Goal: Task Accomplishment & Management: Manage account settings

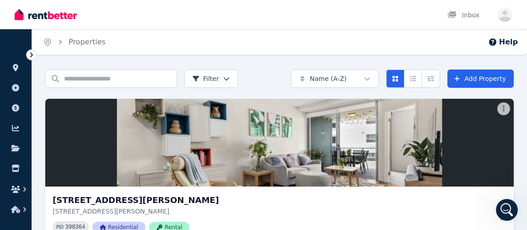
scroll to position [87, 0]
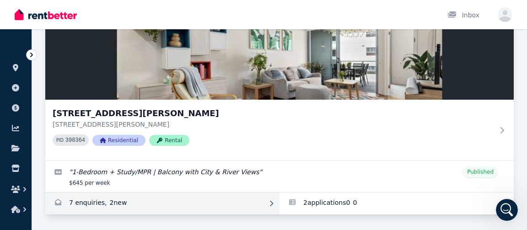
click at [83, 204] on link "Enquiries for 40904/50 Duncan St, West End" at bounding box center [162, 203] width 234 height 22
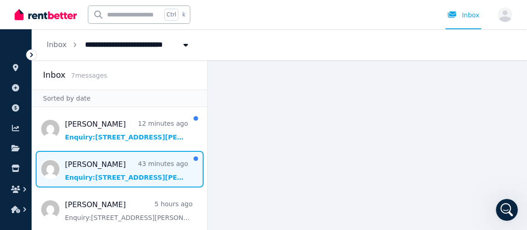
click at [105, 185] on span "Message list" at bounding box center [119, 169] width 175 height 37
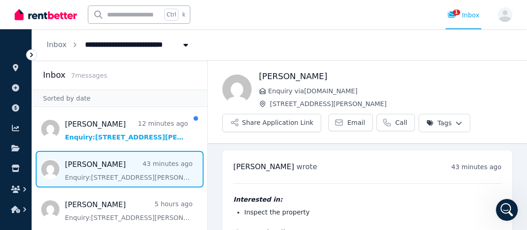
scroll to position [49, 0]
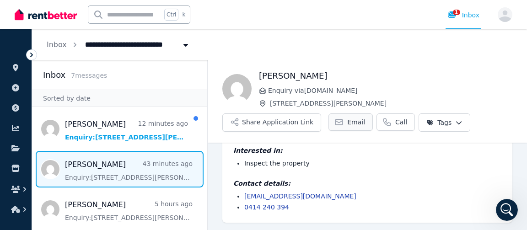
click at [347, 121] on span "Email" at bounding box center [356, 122] width 18 height 9
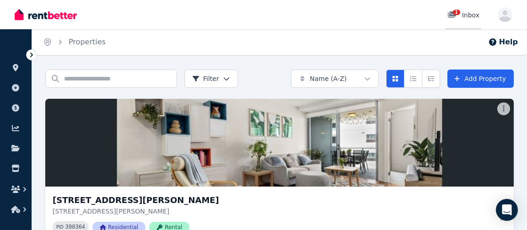
click at [455, 15] on span "1" at bounding box center [456, 12] width 7 height 5
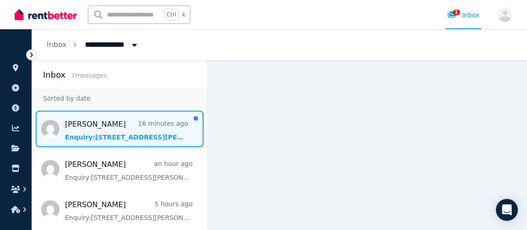
click at [103, 143] on span "Message list" at bounding box center [119, 129] width 175 height 37
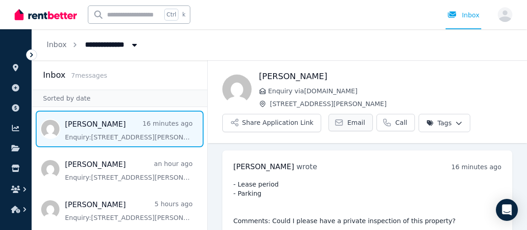
click at [348, 122] on span "Email" at bounding box center [356, 122] width 18 height 9
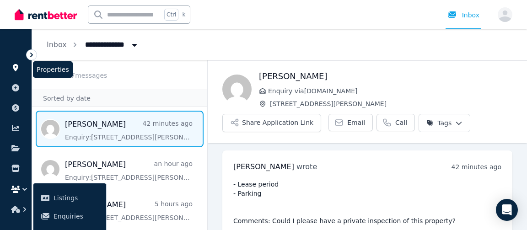
click at [17, 66] on icon at bounding box center [15, 67] width 5 height 7
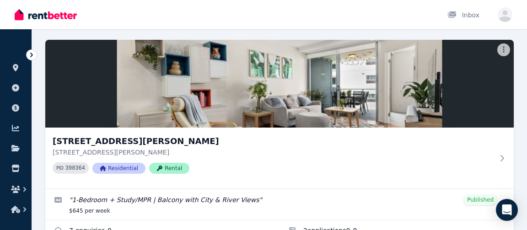
scroll to position [87, 0]
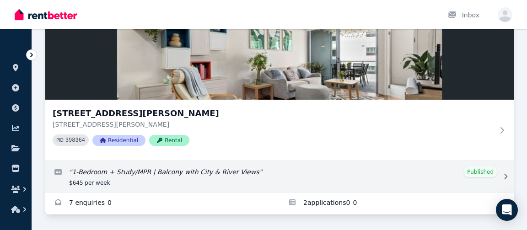
click at [153, 179] on link "Edit listing: 1-Bedroom + Study/MPR | Balcony with City & River Views" at bounding box center [279, 176] width 468 height 31
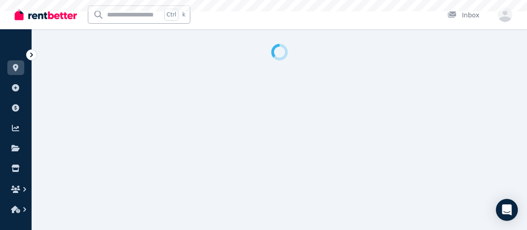
select select "***"
select select "**********"
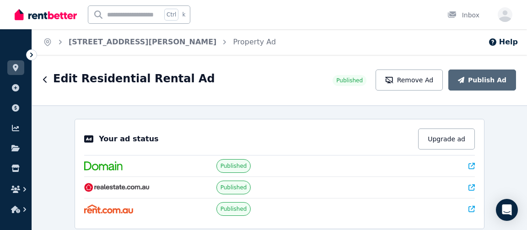
click at [59, 41] on icon "Breadcrumb" at bounding box center [60, 41] width 9 height 9
click at [105, 42] on link "[STREET_ADDRESS][PERSON_NAME]" at bounding box center [143, 41] width 148 height 9
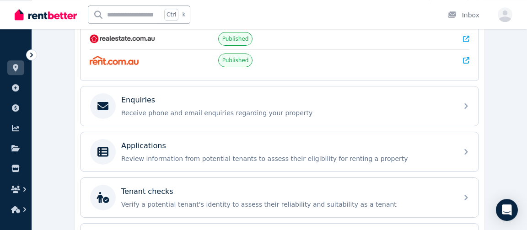
scroll to position [240, 0]
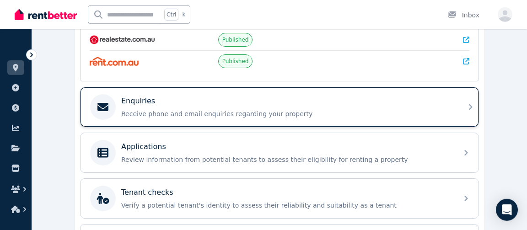
click at [462, 109] on div "Enquiries Receive phone and email enquiries regarding your property" at bounding box center [279, 106] width 398 height 39
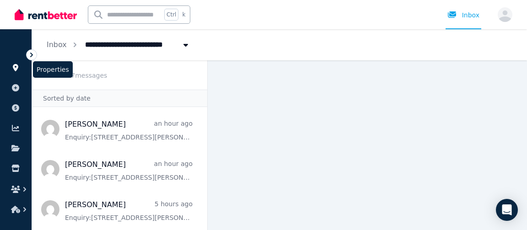
click at [17, 67] on icon at bounding box center [15, 67] width 5 height 7
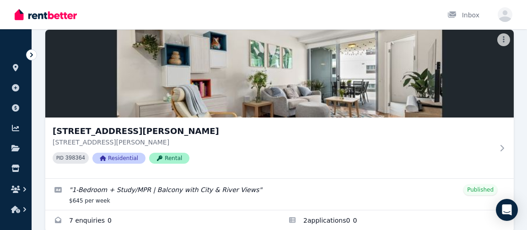
scroll to position [87, 0]
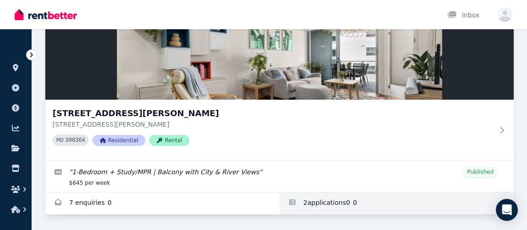
click at [315, 202] on link "Applications for 40904/50 Duncan St, West End" at bounding box center [396, 203] width 234 height 22
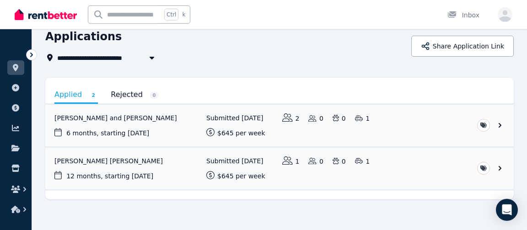
scroll to position [46, 0]
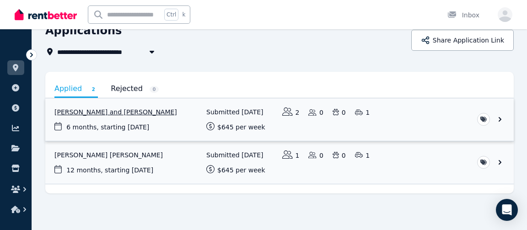
click at [498, 120] on link "View application: Eden Devcich and Dylan Francis" at bounding box center [279, 119] width 468 height 43
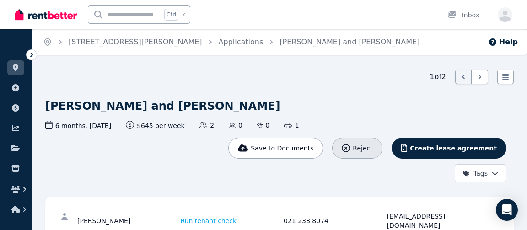
click at [372, 150] on span "Reject" at bounding box center [363, 148] width 20 height 9
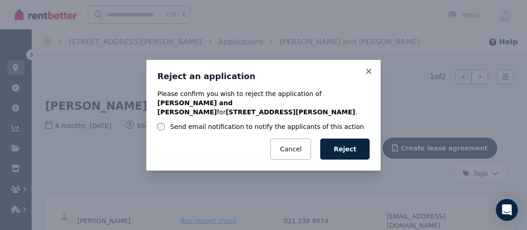
click at [182, 122] on label "Send email notification to notify the applicants of this action" at bounding box center [267, 126] width 194 height 9
click at [354, 143] on button "Reject" at bounding box center [344, 149] width 49 height 21
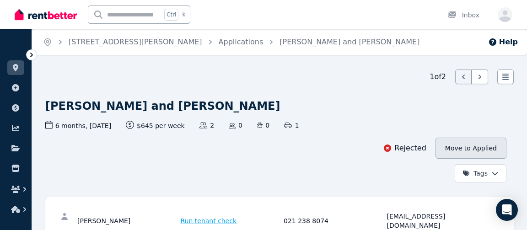
click at [487, 147] on button "Move to Applied" at bounding box center [470, 148] width 71 height 21
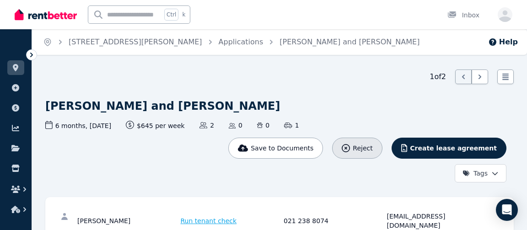
click at [372, 144] on span "Reject" at bounding box center [363, 148] width 20 height 9
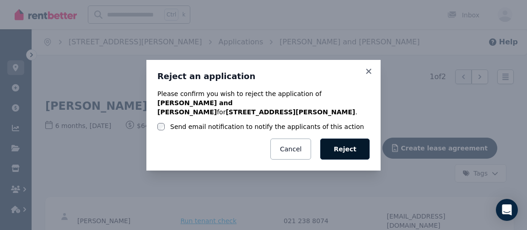
click at [345, 145] on button "Reject" at bounding box center [344, 149] width 49 height 21
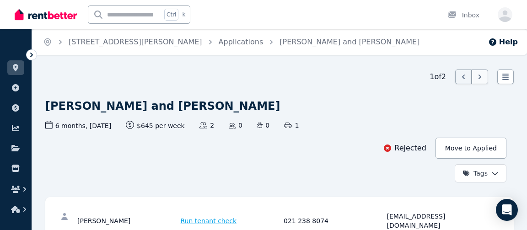
click at [480, 77] on icon at bounding box center [479, 76] width 9 height 9
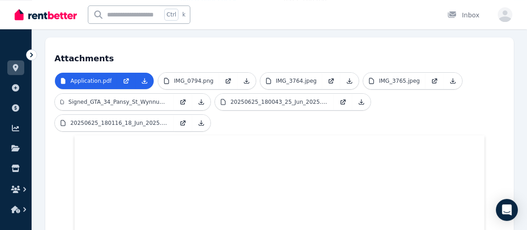
scroll to position [231, 0]
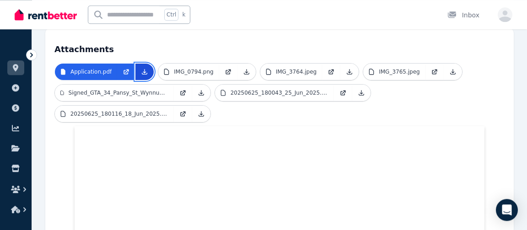
click at [141, 68] on icon at bounding box center [144, 71] width 7 height 7
click at [243, 68] on icon at bounding box center [246, 71] width 7 height 7
click at [267, 37] on h4 "Attachments" at bounding box center [279, 46] width 450 height 18
click at [346, 68] on icon at bounding box center [349, 71] width 7 height 7
click at [496, 63] on ul "Application.pdf IMG_0794.png IMG_3764.jpeg IMG_3765.jpeg Signed_GTA_34_Pansy_St…" at bounding box center [279, 94] width 450 height 63
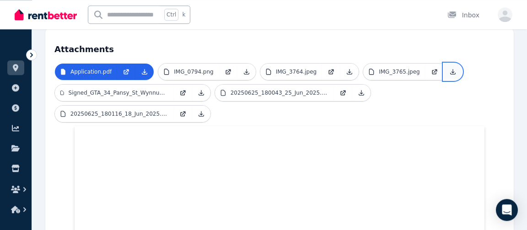
click at [449, 68] on icon at bounding box center [452, 71] width 7 height 7
click at [201, 90] on icon at bounding box center [201, 92] width 5 height 5
click at [359, 90] on icon at bounding box center [361, 92] width 5 height 5
click at [198, 110] on icon at bounding box center [201, 113] width 7 height 7
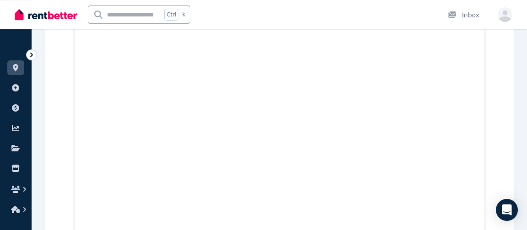
scroll to position [27, 0]
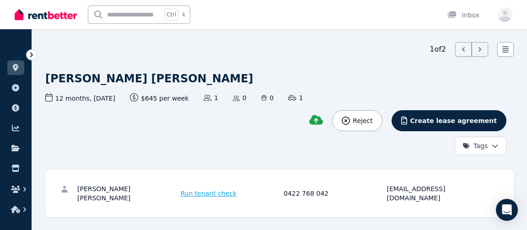
click at [30, 53] on icon at bounding box center [31, 54] width 9 height 9
